Goal: Task Accomplishment & Management: Complete application form

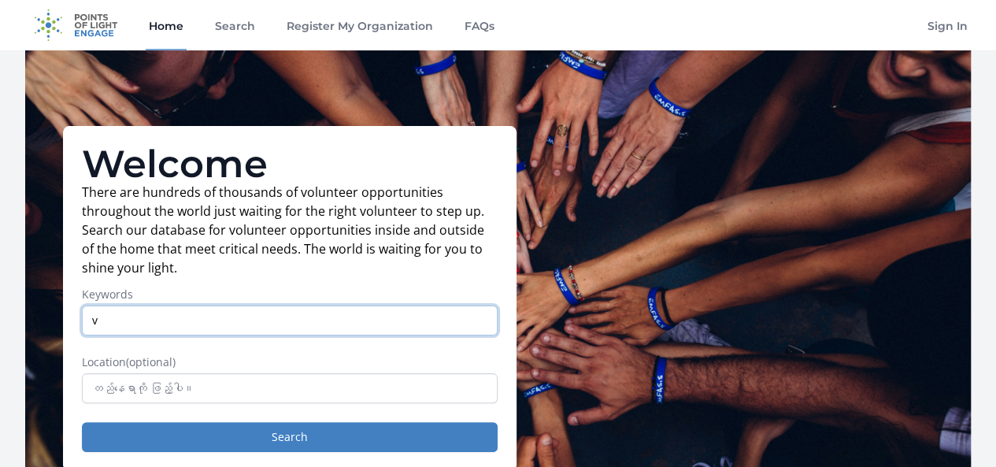
click at [113, 329] on input "v" at bounding box center [290, 320] width 416 height 30
type input "virtual assistant"
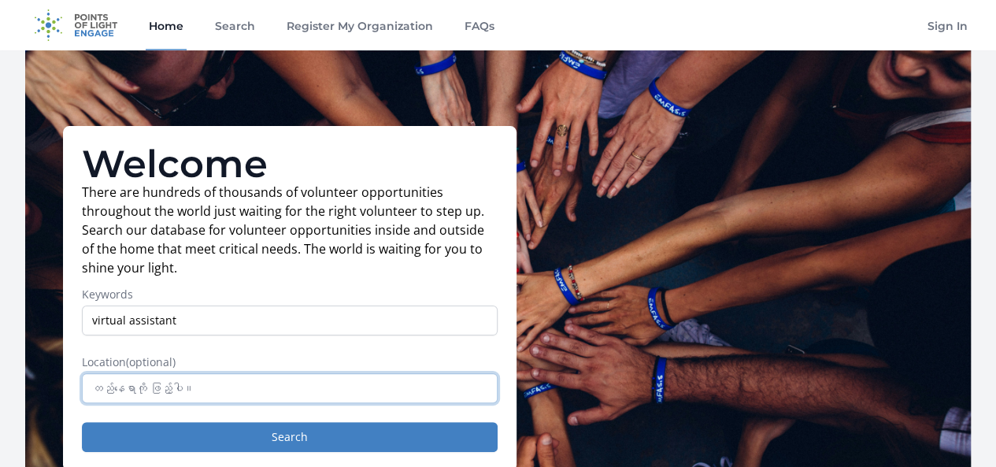
click at [290, 398] on input "text" at bounding box center [290, 388] width 416 height 30
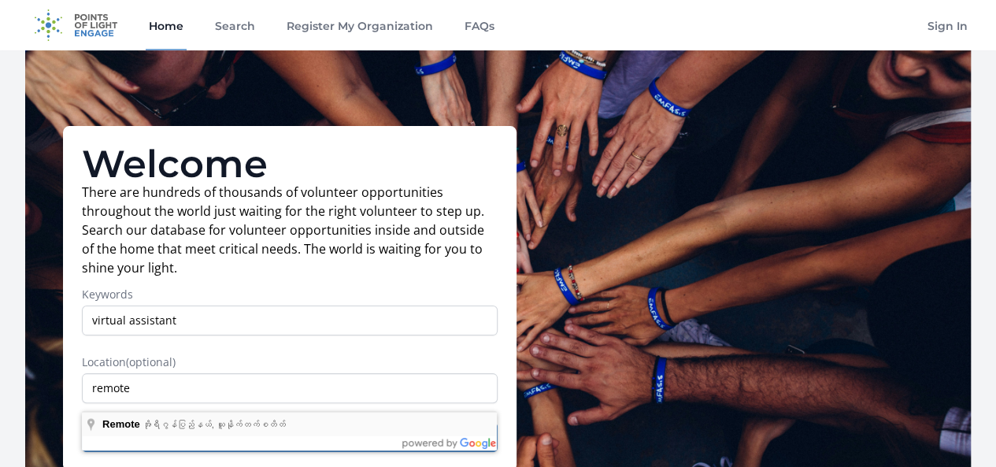
type input "Remote, အိုရီဂွန်ပြည်နယ်, ယူနိုက်တက်စတိတ်"
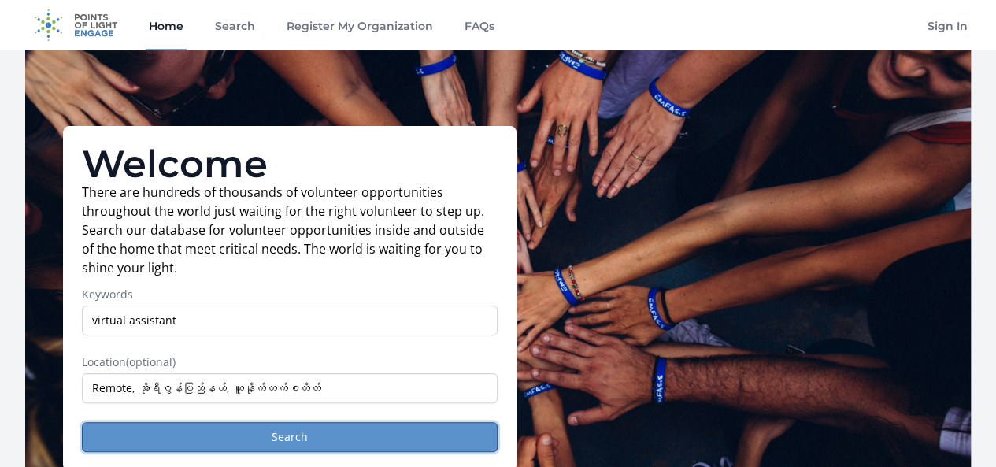
click at [288, 443] on button "Search" at bounding box center [290, 437] width 416 height 30
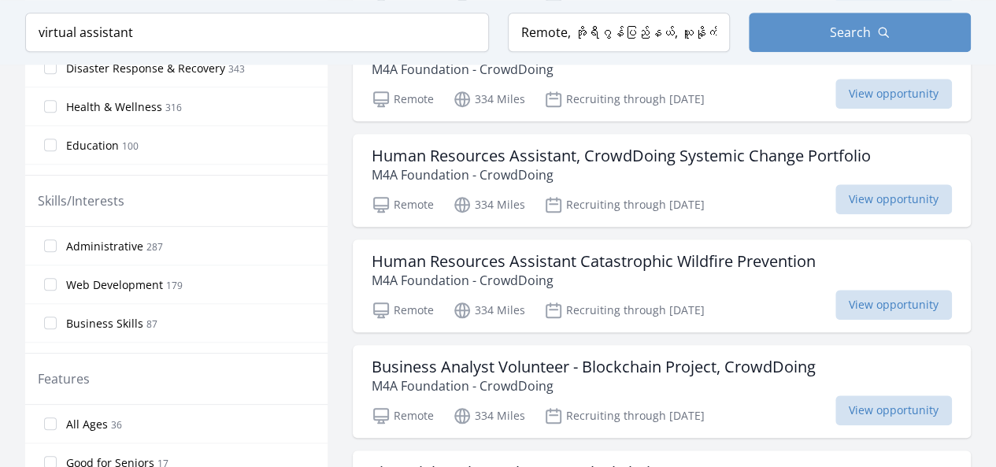
scroll to position [645, 0]
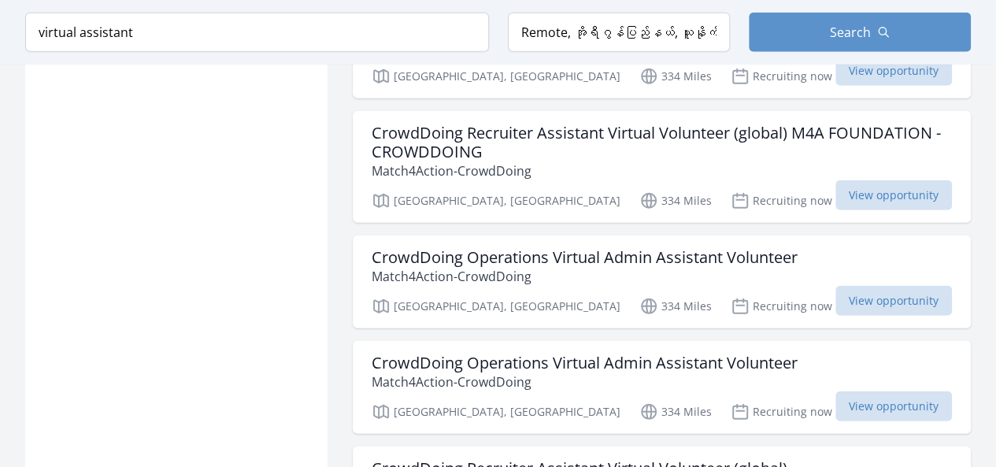
scroll to position [2165, 0]
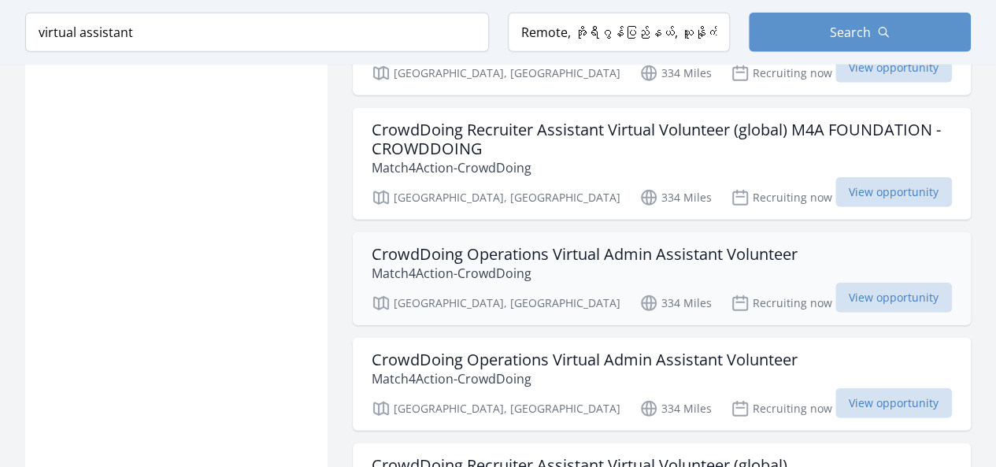
click at [706, 264] on p "Match4Action-CrowdDoing" at bounding box center [585, 273] width 426 height 19
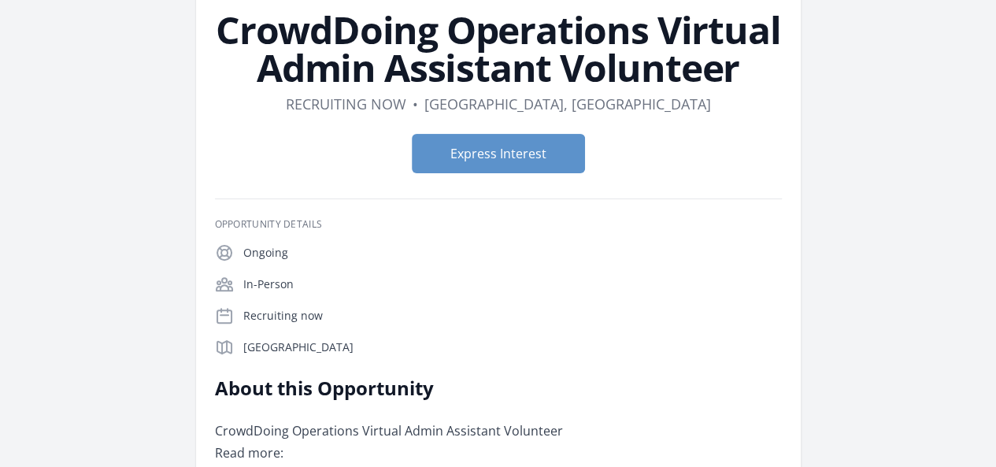
scroll to position [203, 0]
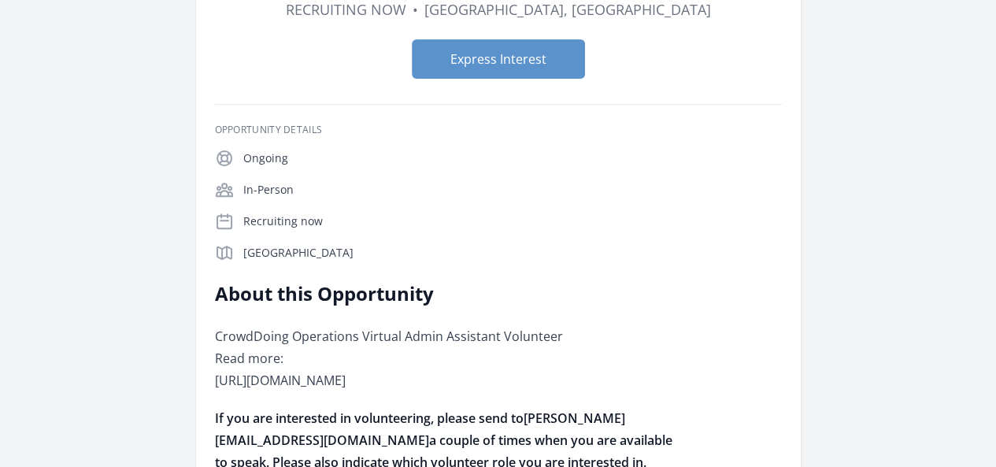
click at [532, 407] on p "If you are interested in volunteering, please send to [PERSON_NAME][EMAIL_ADDRE…" at bounding box center [445, 440] width 460 height 66
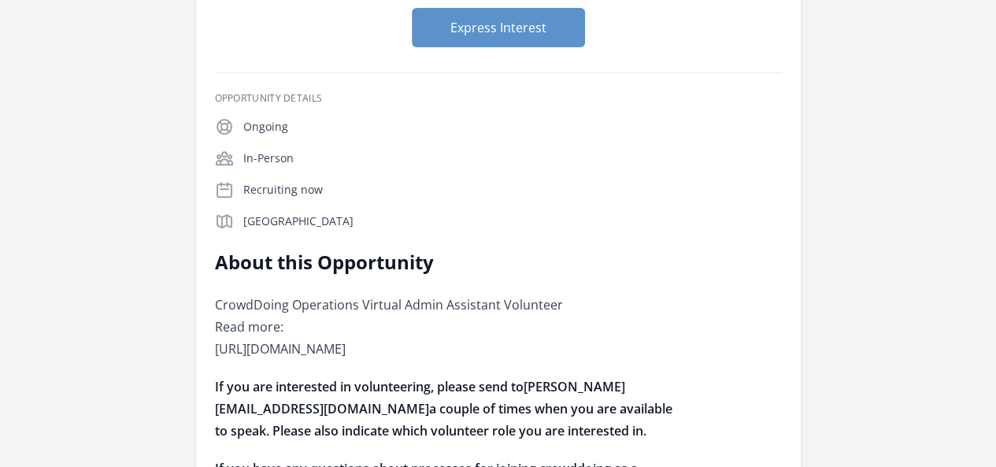
scroll to position [266, 0]
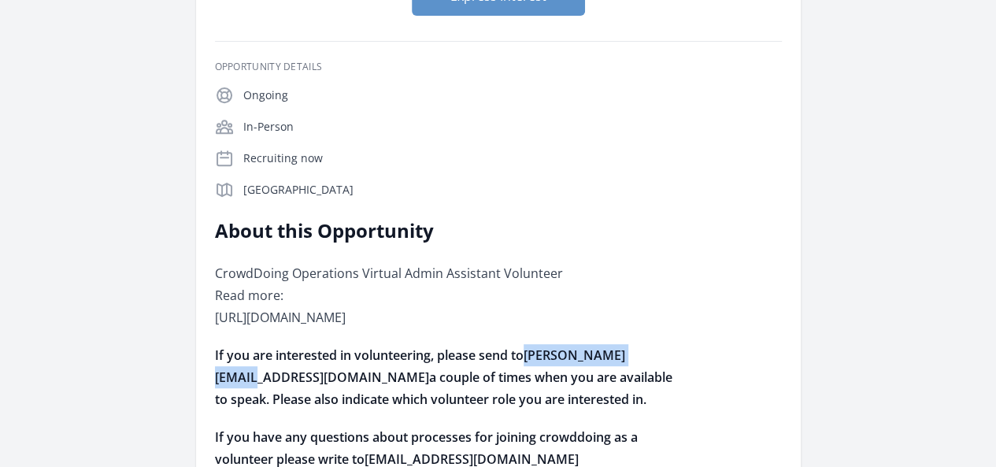
drag, startPoint x: 628, startPoint y: 216, endPoint x: 764, endPoint y: 215, distance: 136.2
click at [672, 346] on strong "If you are interested in volunteering, please send to bobby@reframeit.com a cou…" at bounding box center [443, 376] width 457 height 61
copy strong "bobby@reframeit.com"
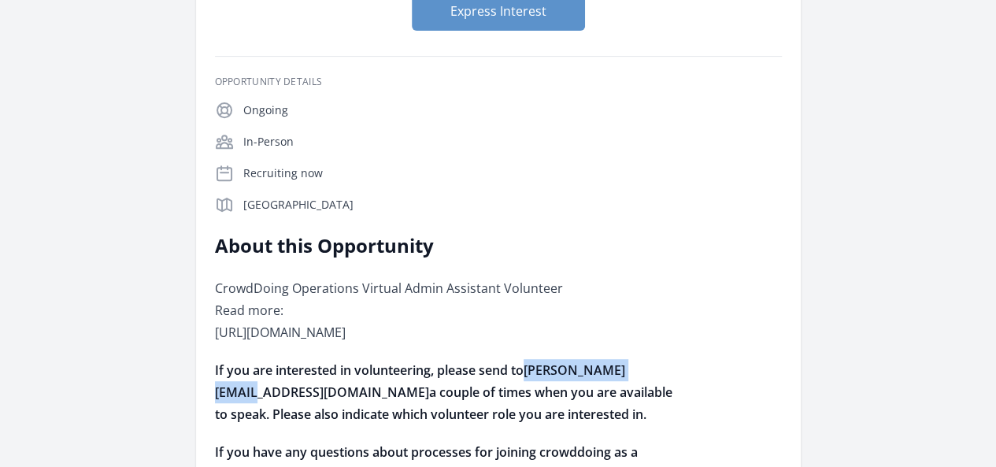
scroll to position [247, 0]
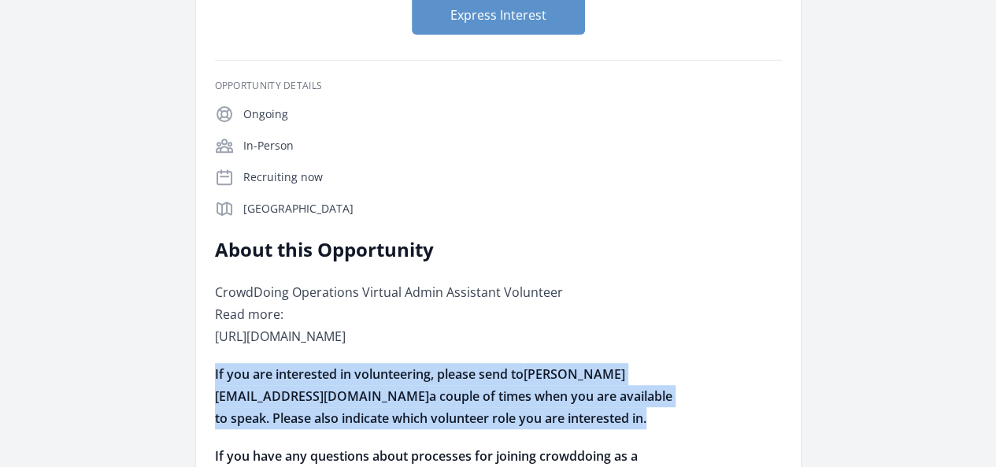
drag, startPoint x: 311, startPoint y: 238, endPoint x: 693, endPoint y: 285, distance: 385.5
copy strong "If you are interested in volunteering, please send to bobby@reframeit.com a cou…"
drag, startPoint x: 315, startPoint y: 88, endPoint x: 738, endPoint y: 344, distance: 494.8
click at [675, 344] on div "About this Opportunity CrowdDoing Operations Virtual Admin Assistant Volunteer …" at bounding box center [445, 363] width 460 height 252
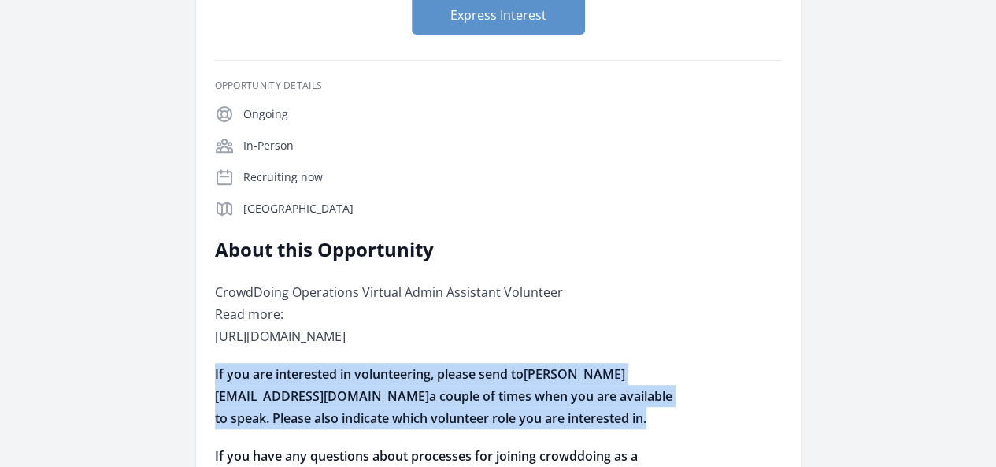
copy div "About this Opportunity CrowdDoing Operations Virtual Admin Assistant Volunteer …"
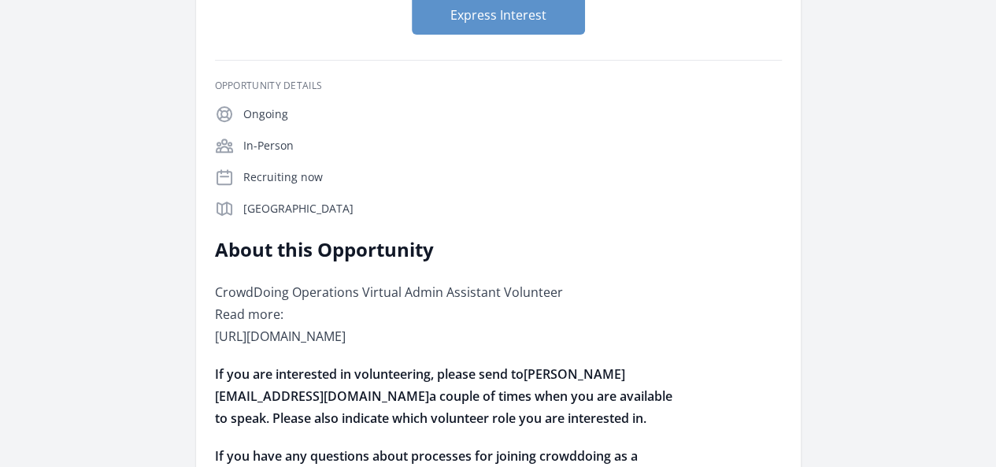
click at [529, 363] on div "About this Opportunity CrowdDoing Operations Virtual Admin Assistant Volunteer …" at bounding box center [498, 363] width 567 height 252
drag, startPoint x: 630, startPoint y: 236, endPoint x: 764, endPoint y: 235, distance: 134.6
click at [672, 365] on strong "If you are interested in volunteering, please send to bobby@reframeit.com a cou…" at bounding box center [443, 395] width 457 height 61
copy strong "bobby@reframeit.com"
click at [486, 281] on p "CrowdDoing Operations Virtual Admin Assistant Volunteer Read more: https://docs…" at bounding box center [445, 314] width 460 height 66
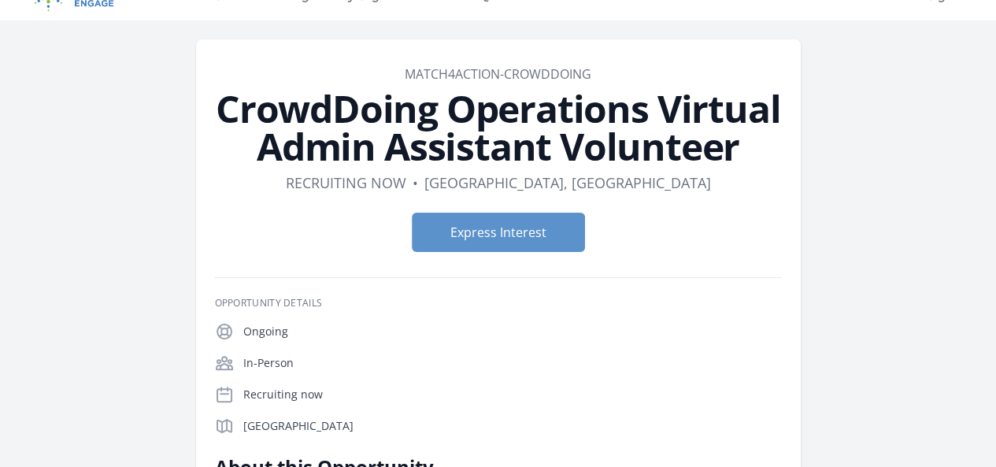
scroll to position [27, 0]
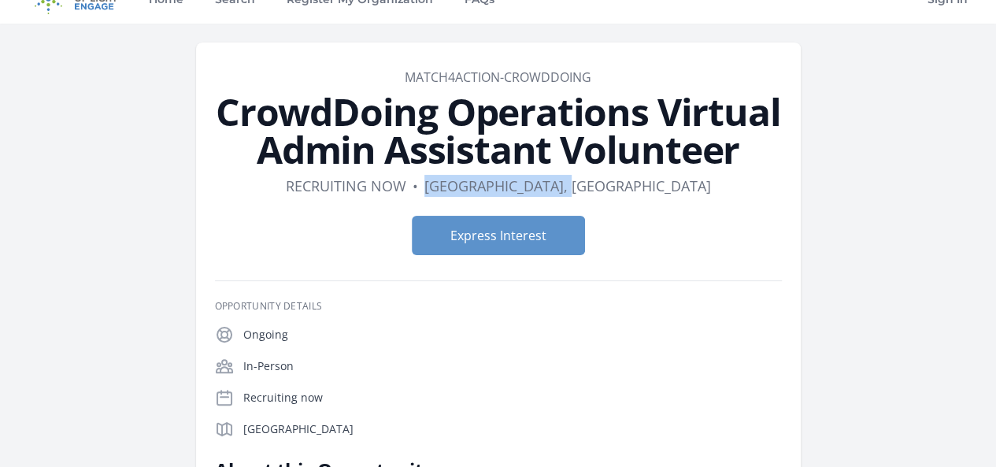
drag, startPoint x: 491, startPoint y: 187, endPoint x: 660, endPoint y: 182, distance: 168.5
click at [660, 182] on dl "Duration Recruiting now • Location El Dorado Hills, CA" at bounding box center [498, 186] width 567 height 22
copy dd "[GEOGRAPHIC_DATA], [GEOGRAPHIC_DATA]"
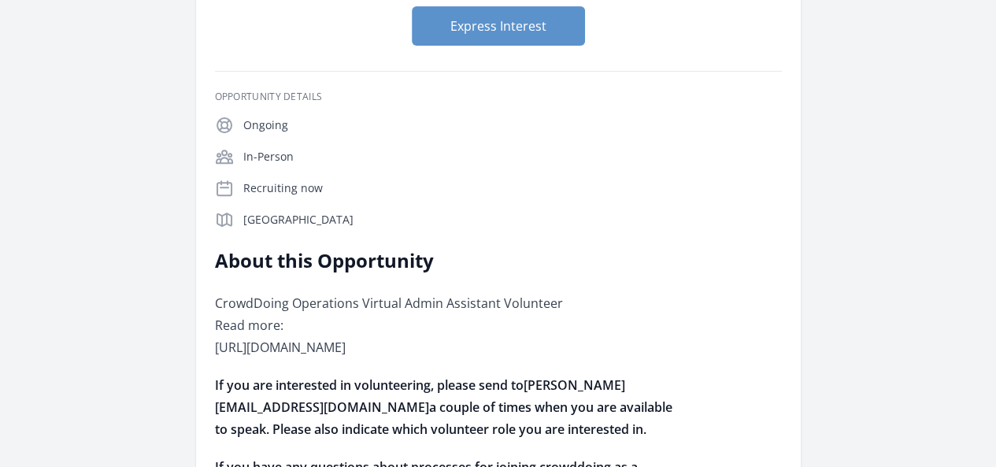
scroll to position [247, 0]
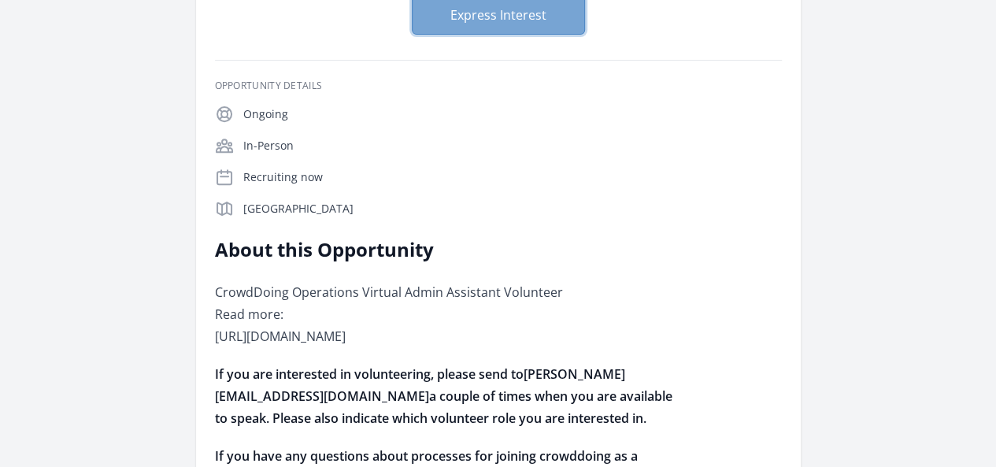
click at [512, 17] on button "Express Interest" at bounding box center [498, 14] width 173 height 39
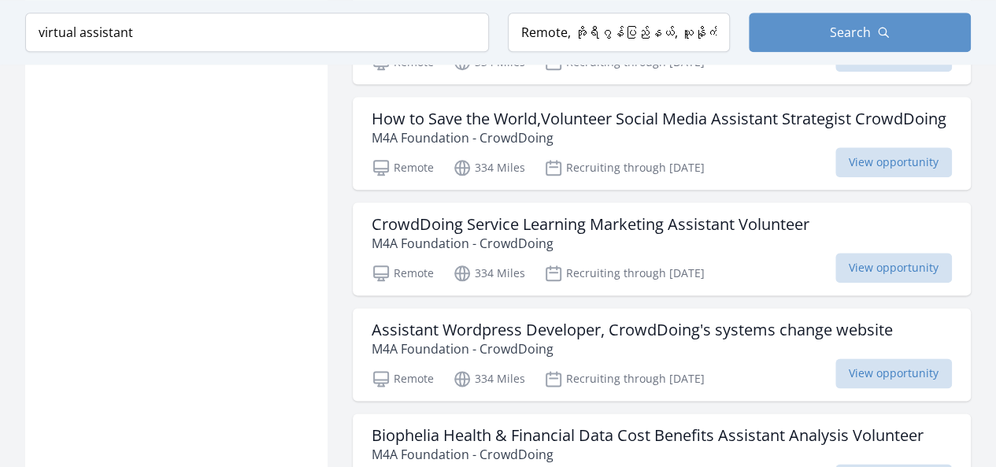
scroll to position [3816, 0]
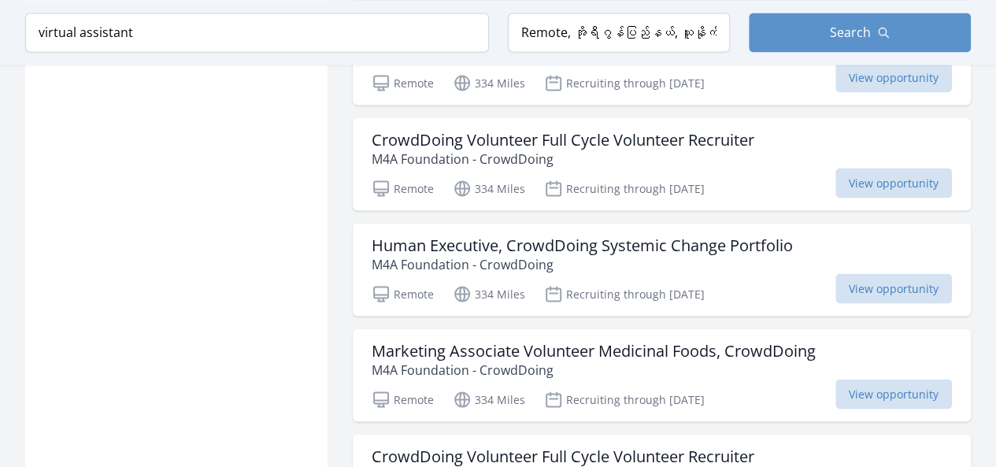
scroll to position [4420, 0]
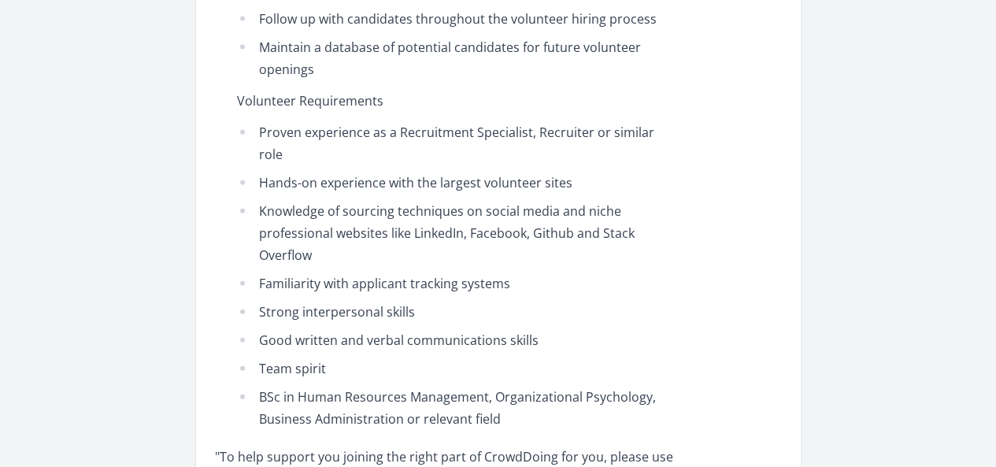
scroll to position [4789, 0]
